Goal: Check status: Check status

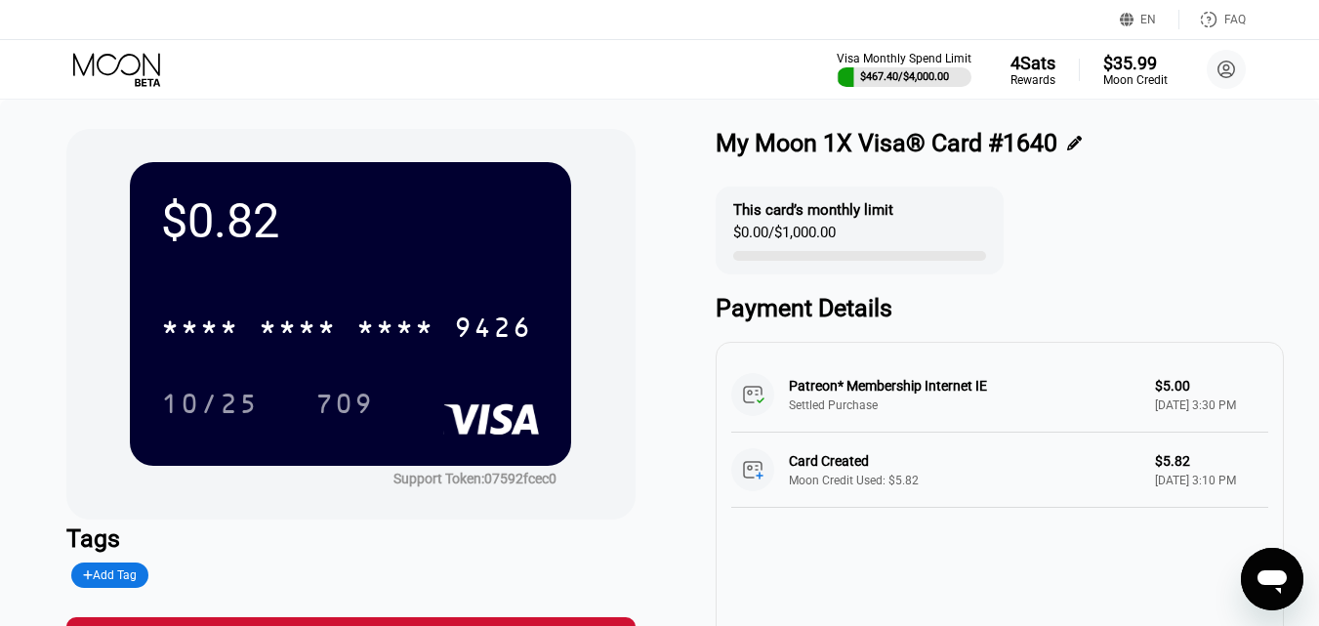
click at [92, 68] on icon at bounding box center [118, 70] width 91 height 34
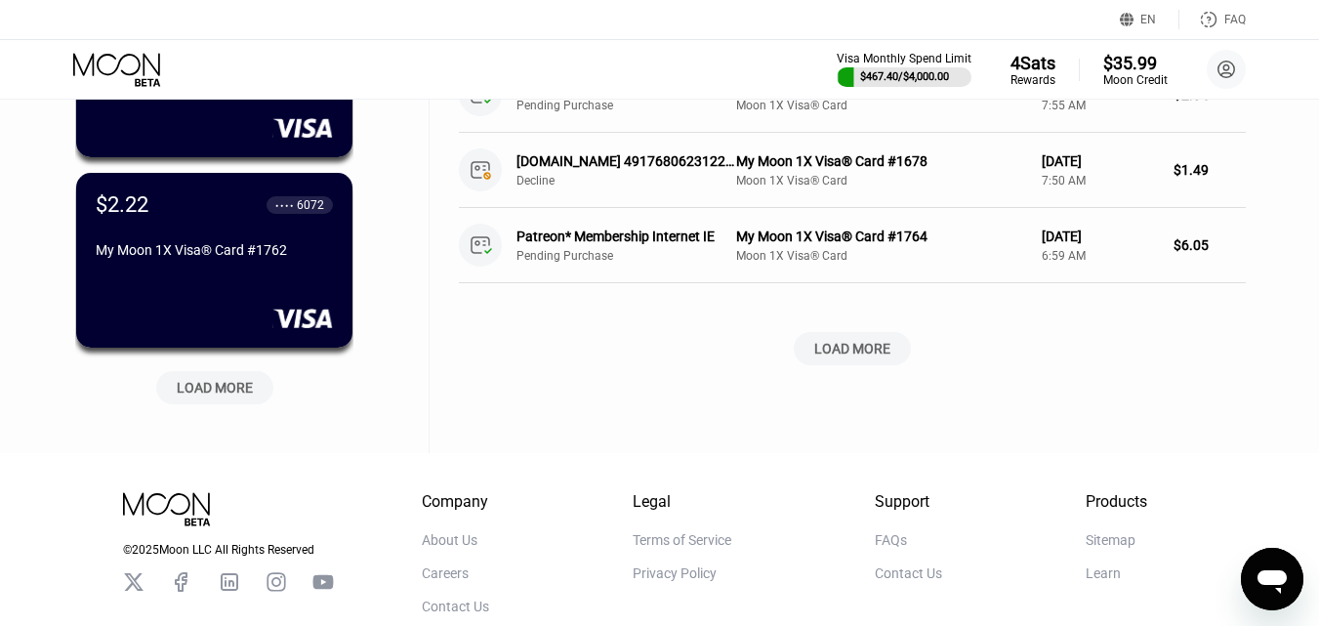
scroll to position [879, 0]
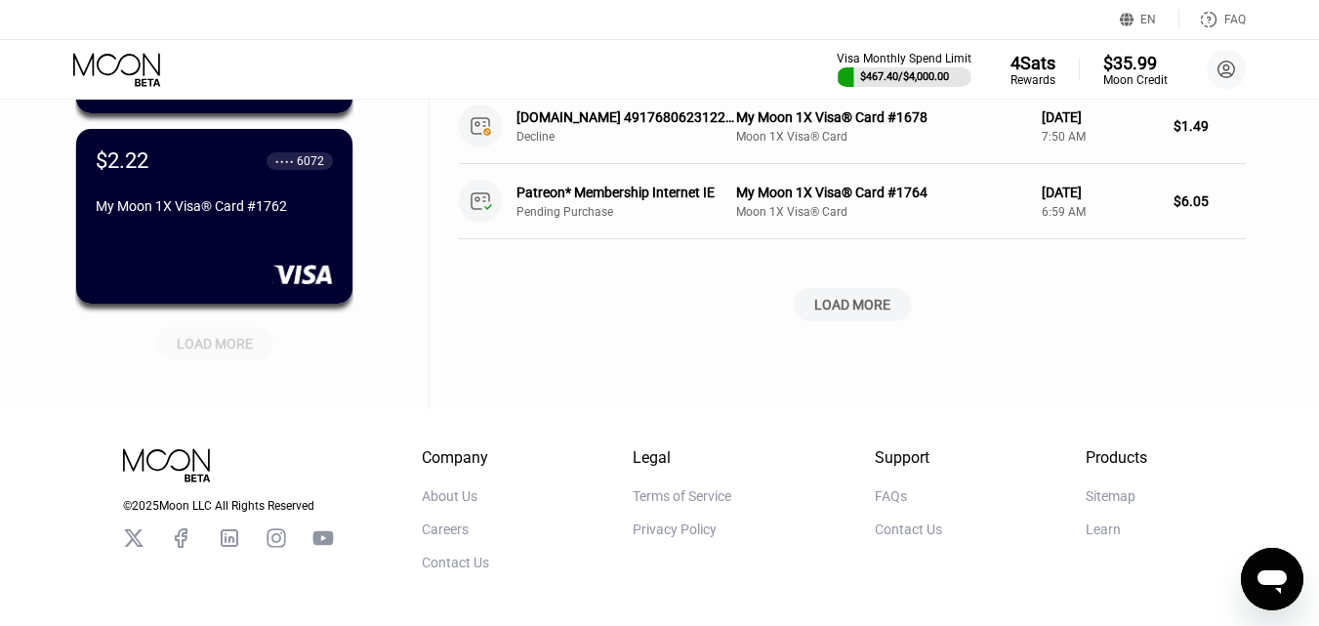
click at [209, 353] on div "LOAD MORE" at bounding box center [214, 343] width 117 height 33
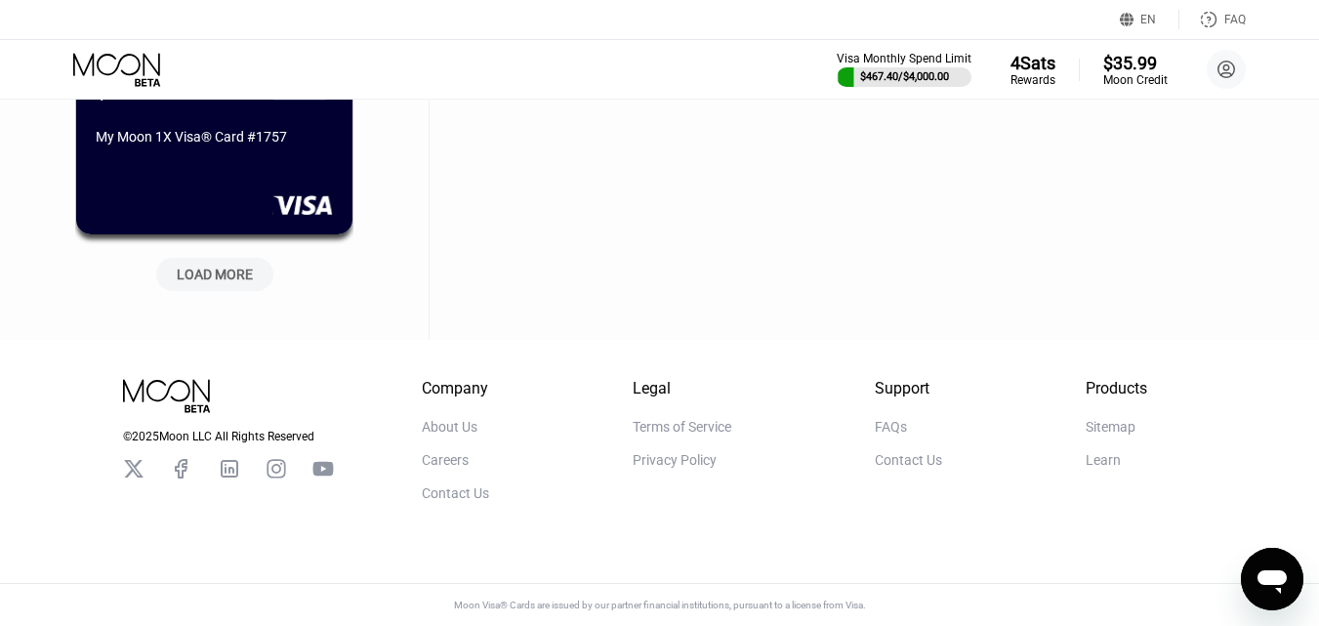
scroll to position [1917, 0]
click at [236, 266] on div "LOAD MORE" at bounding box center [215, 275] width 76 height 18
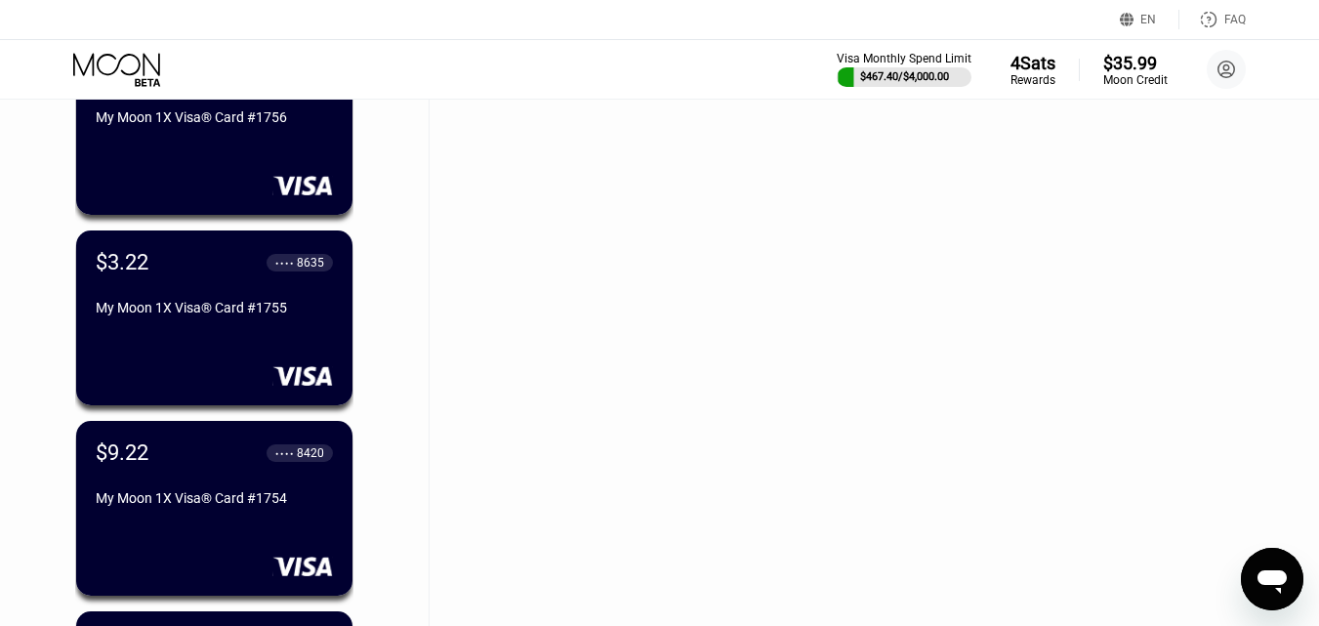
scroll to position [2112, 0]
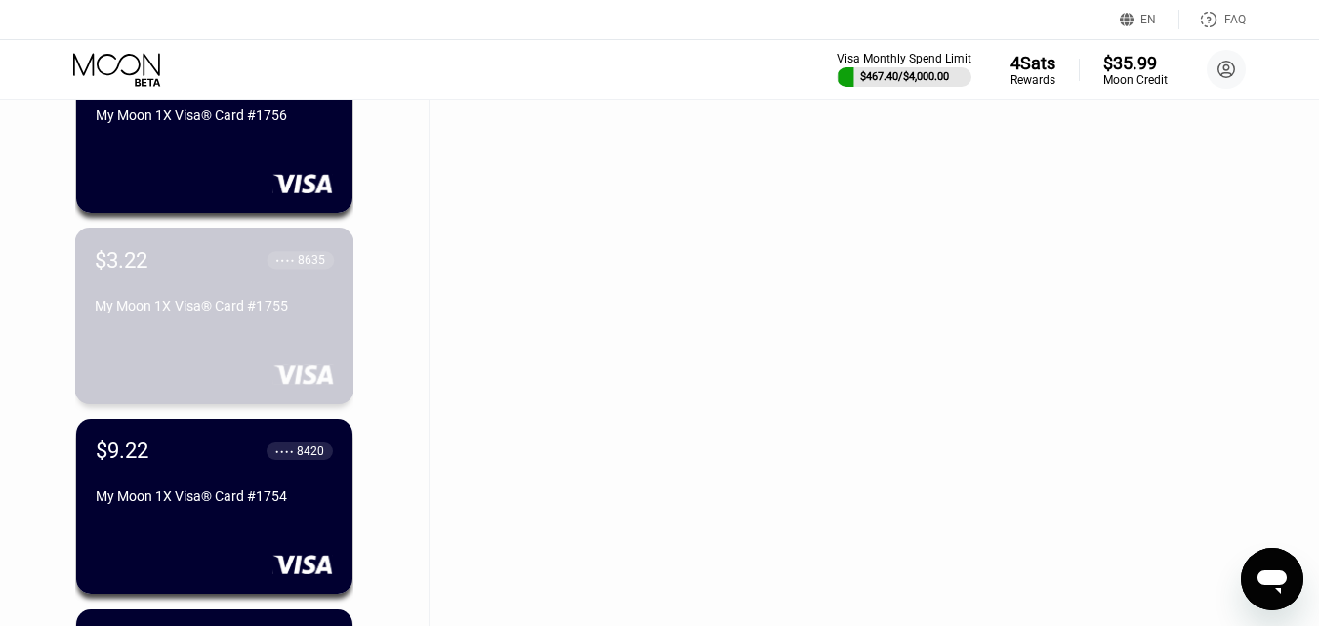
click at [237, 306] on div "My Moon 1X Visa® Card #1755" at bounding box center [214, 306] width 239 height 16
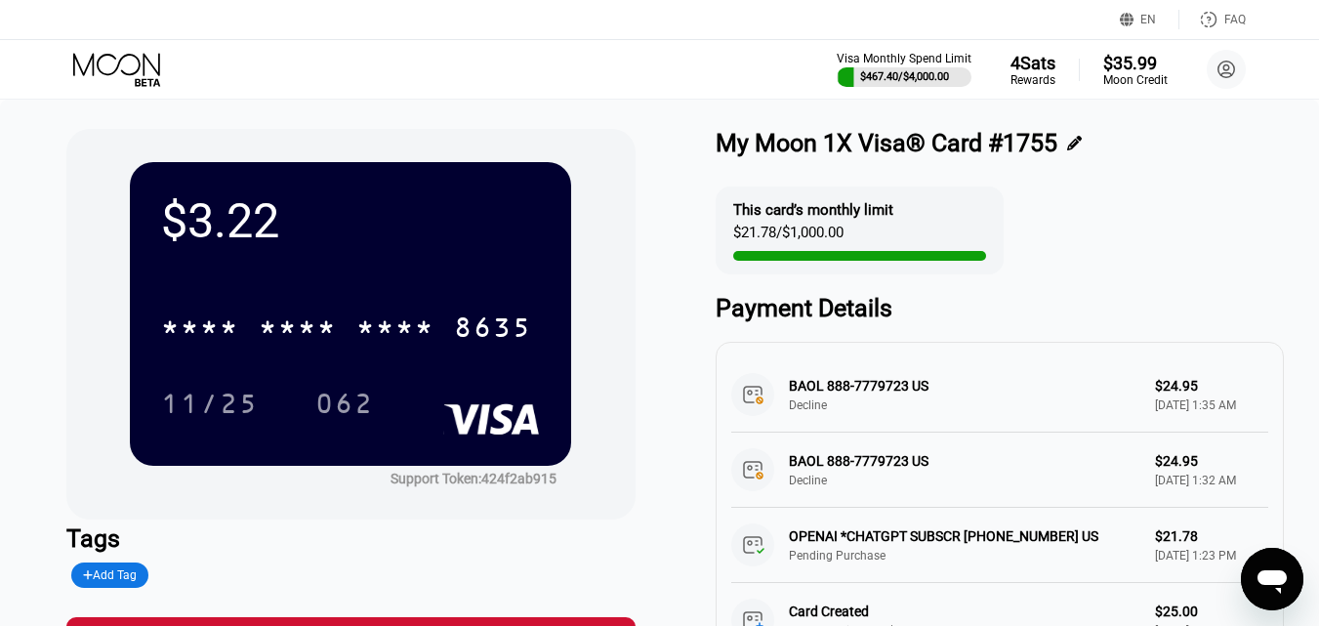
click at [125, 73] on icon at bounding box center [116, 64] width 87 height 22
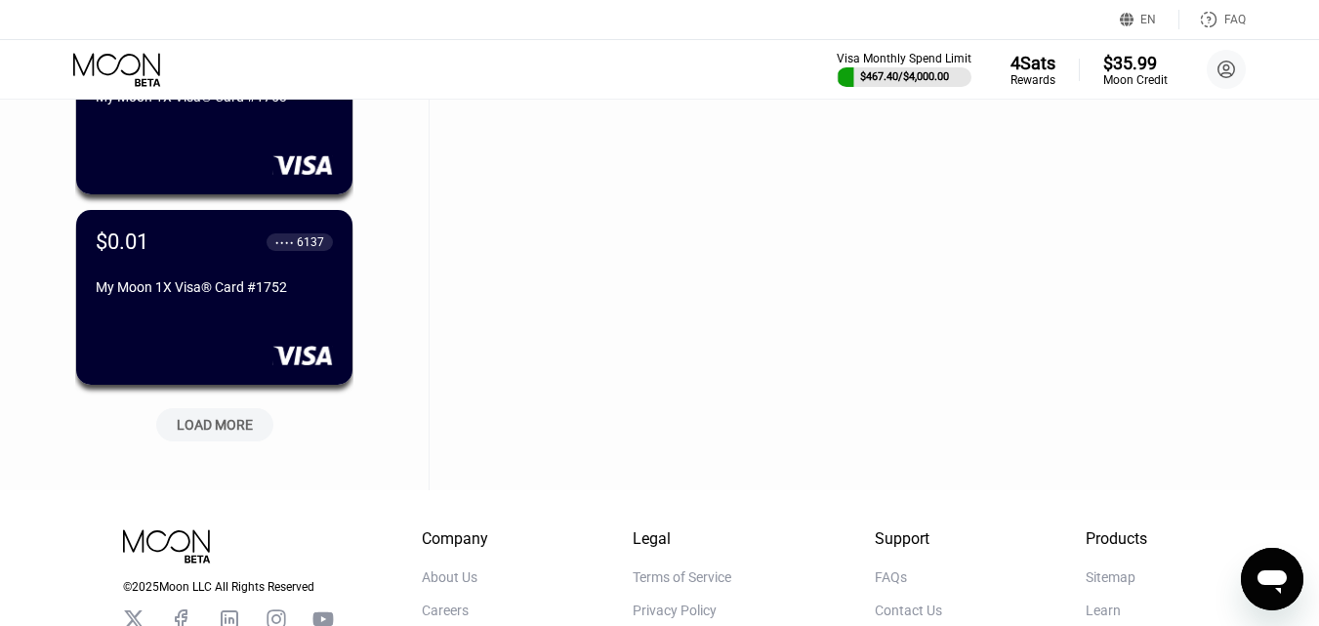
scroll to position [2734, 0]
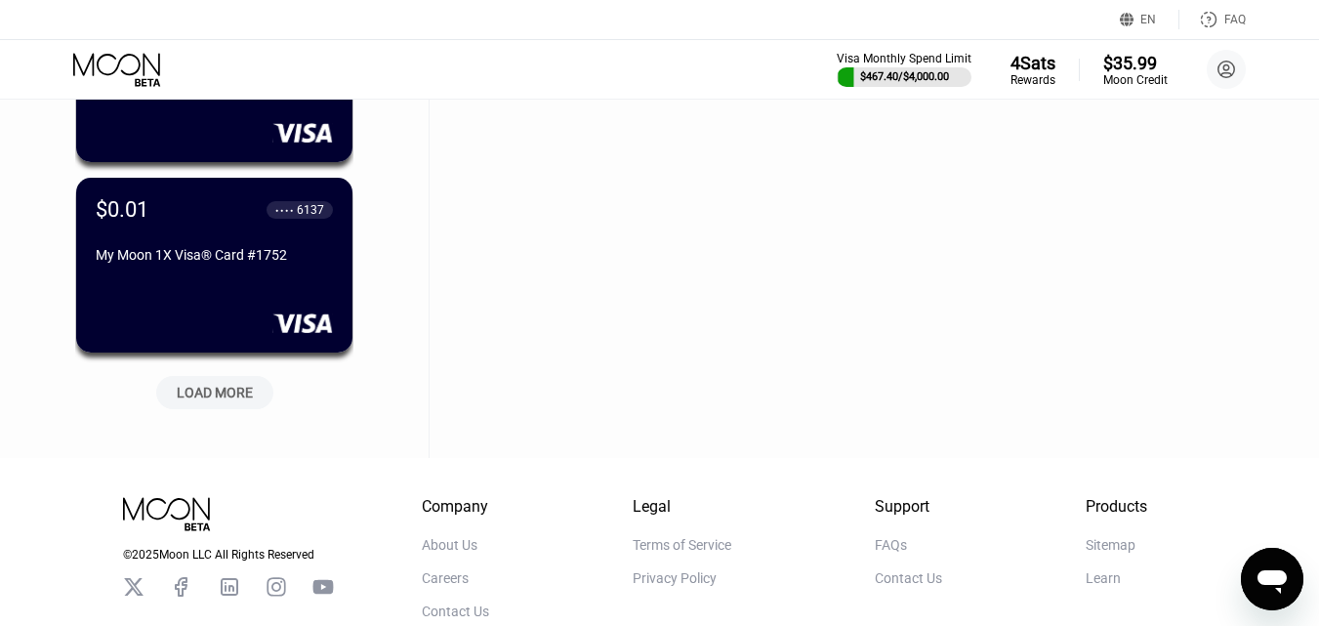
click at [225, 397] on div "LOAD MORE" at bounding box center [215, 393] width 76 height 18
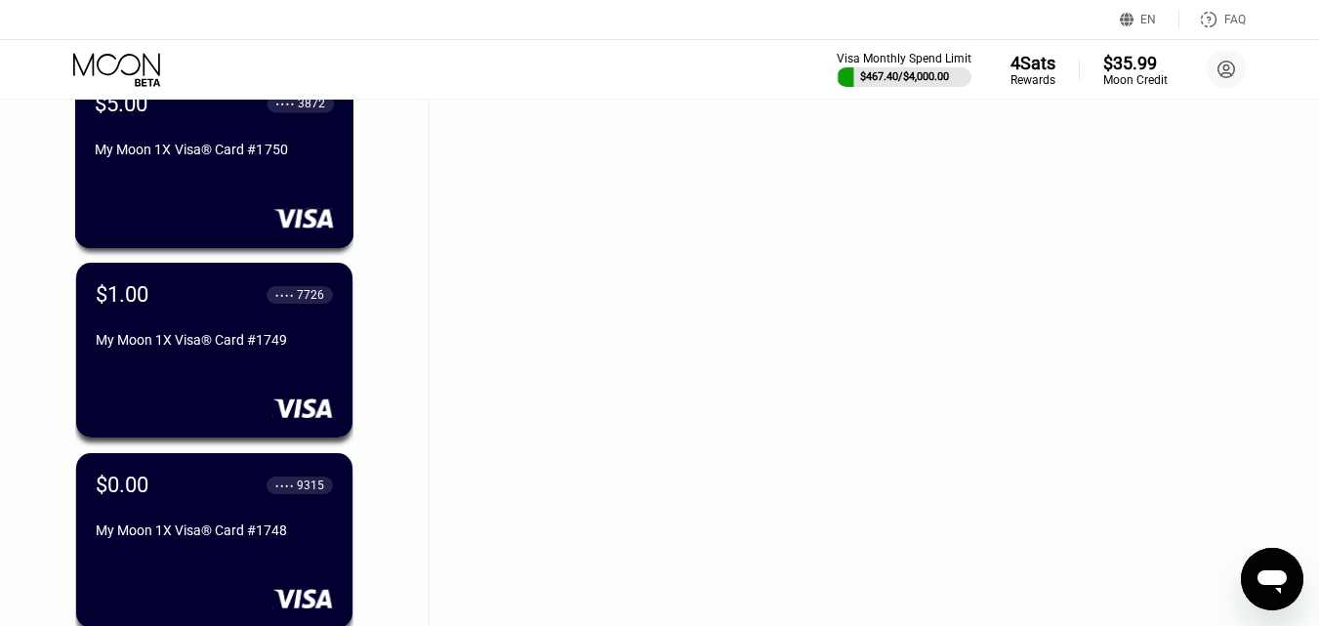
scroll to position [3222, 0]
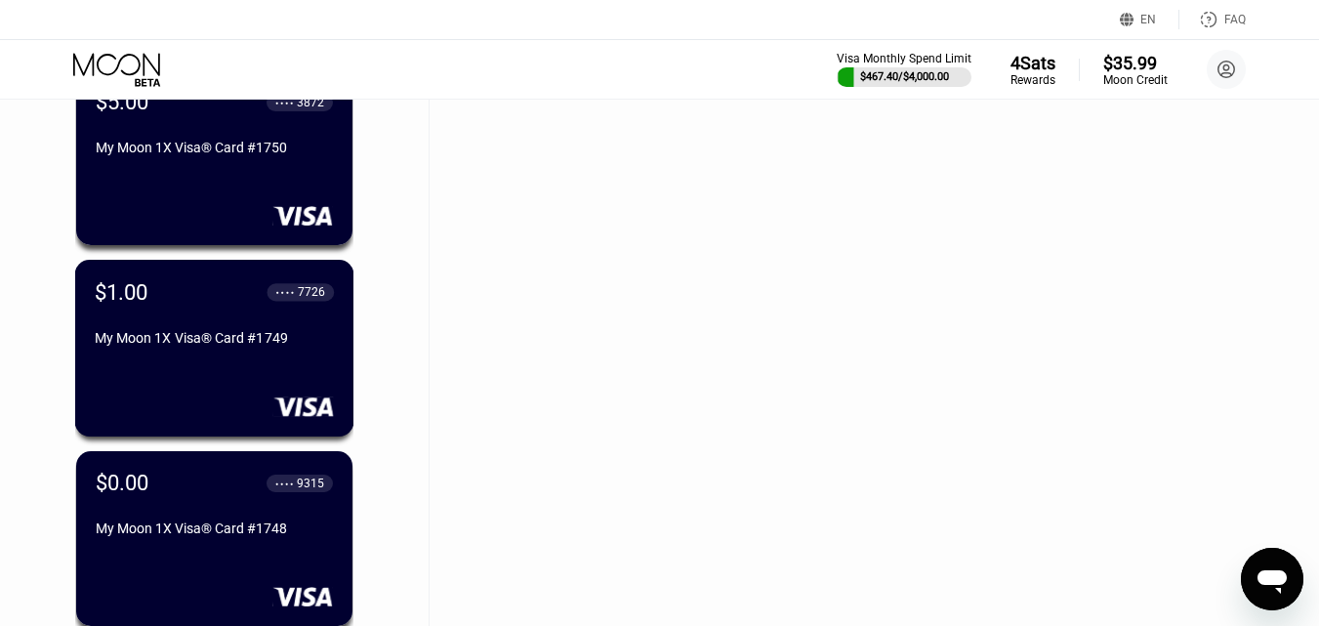
click at [266, 339] on div "My Moon 1X Visa® Card #1749" at bounding box center [214, 338] width 239 height 16
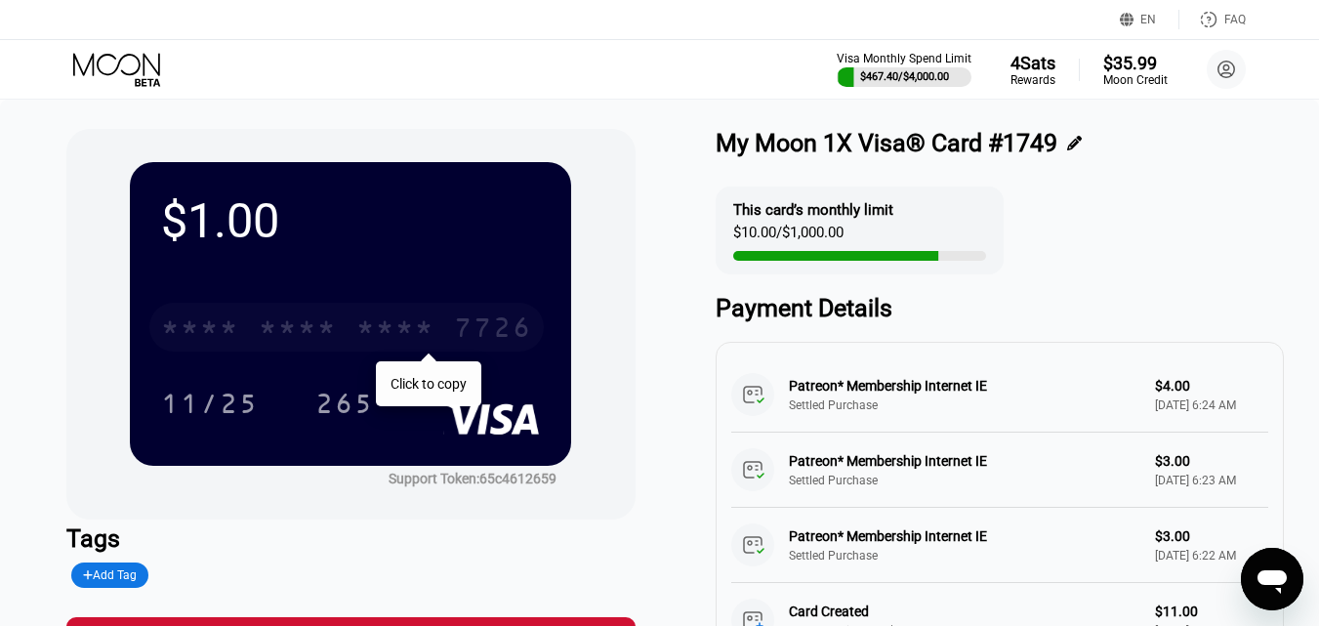
click at [277, 329] on div "* * * *" at bounding box center [298, 329] width 78 height 31
